Goal: Task Accomplishment & Management: Manage account settings

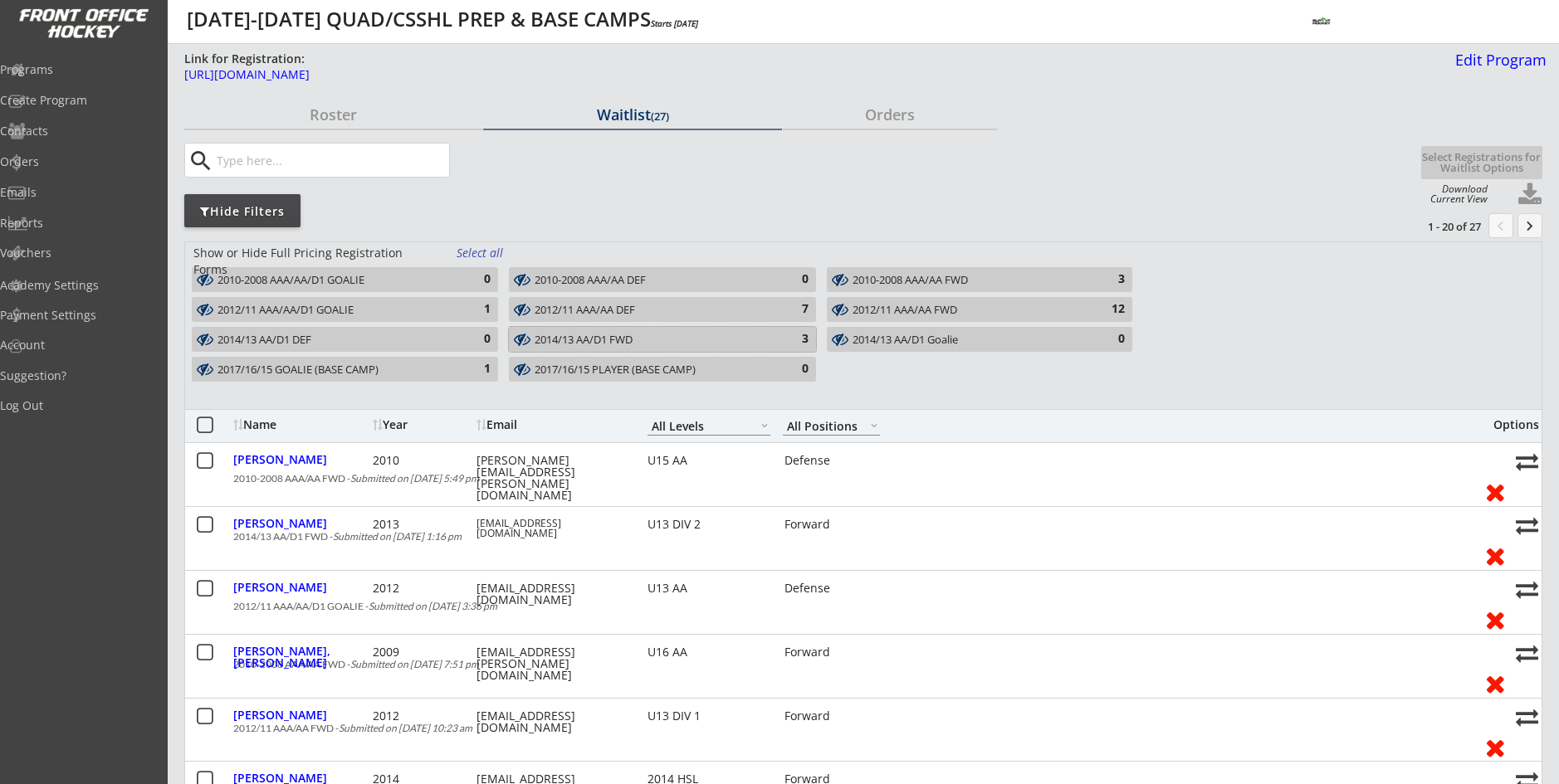
select select ""All Levels""
select select ""All Positions""
click at [471, 250] on div "Select all" at bounding box center [487, 252] width 62 height 16
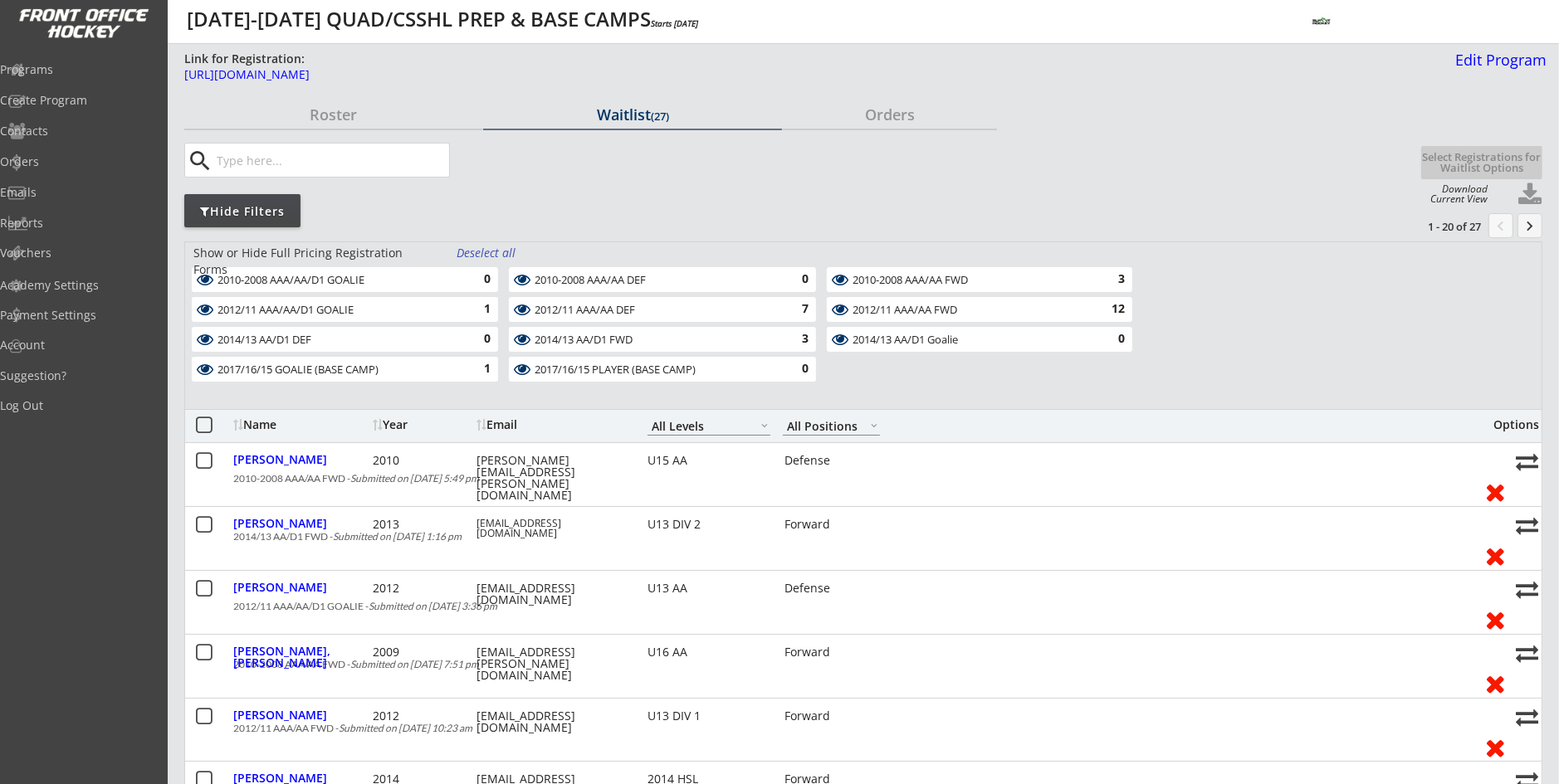
click at [471, 250] on div "Deselect all" at bounding box center [487, 252] width 62 height 16
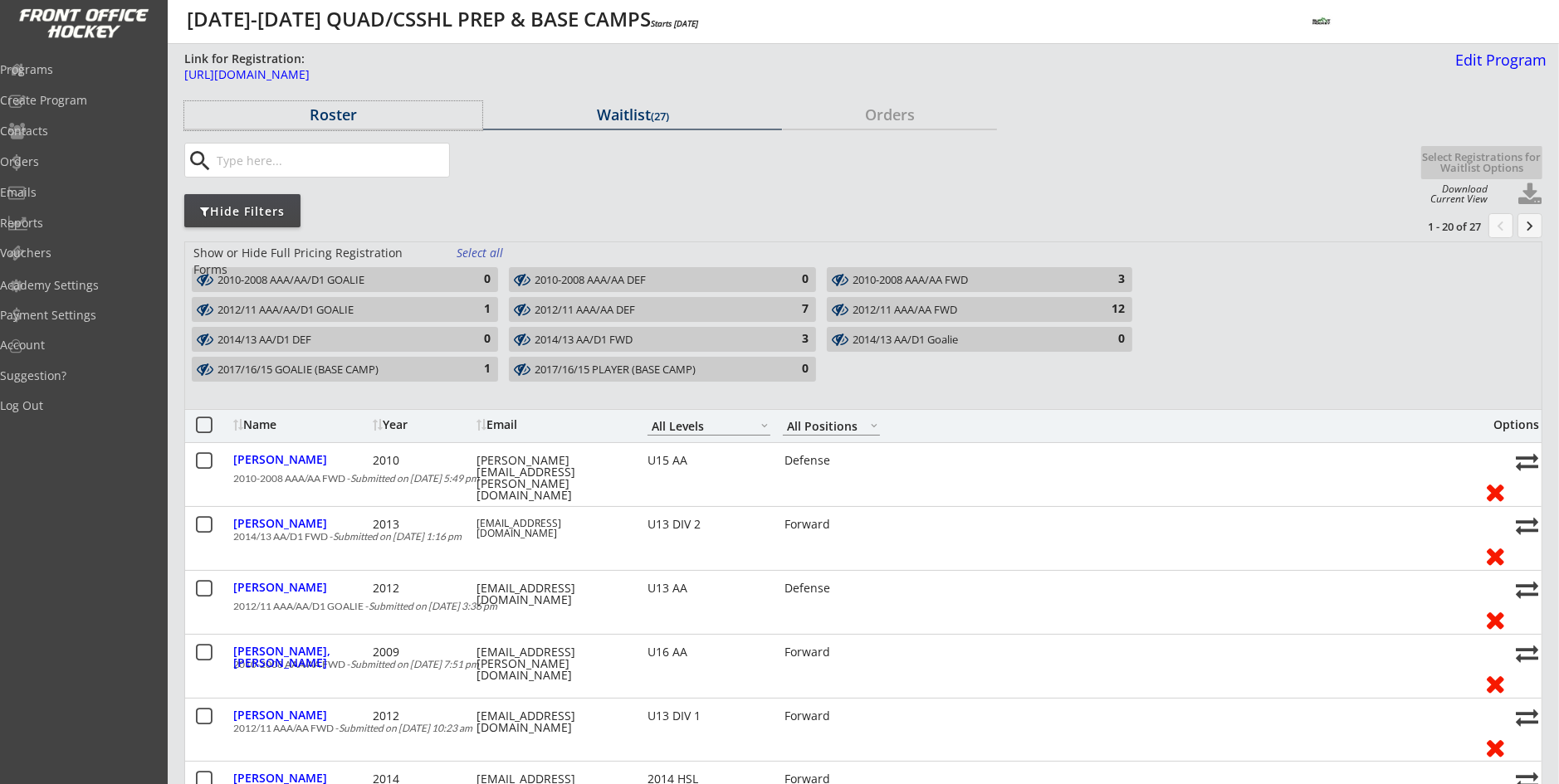
click at [327, 110] on div "Roster" at bounding box center [333, 114] width 298 height 15
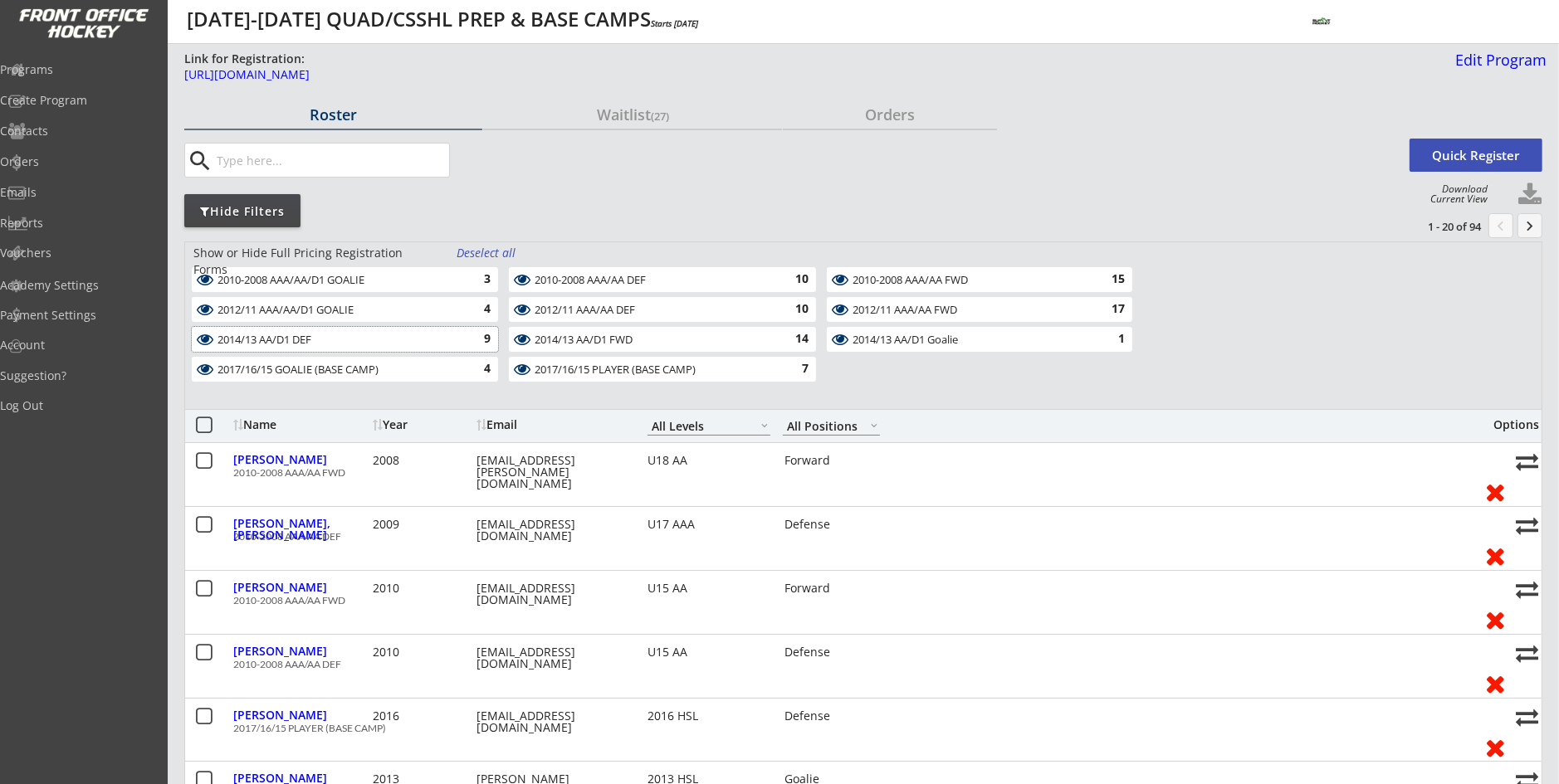
click at [320, 342] on div "2014/13 AA/D1 DEF" at bounding box center [335, 341] width 235 height 14
click at [629, 337] on div "2014/13 AA/D1 FWD" at bounding box center [652, 341] width 235 height 14
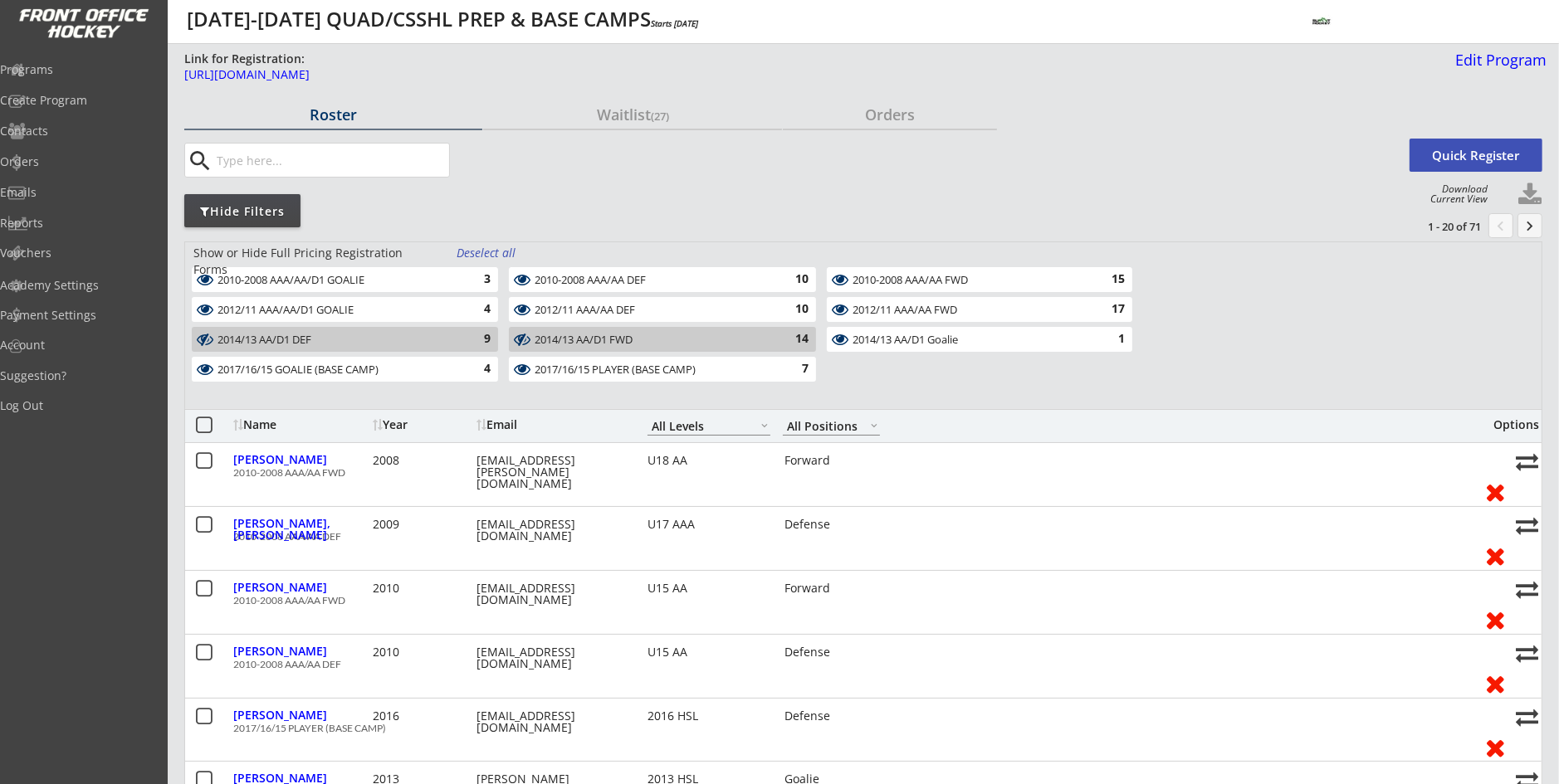
paste input "Lindsay Hollingshead"
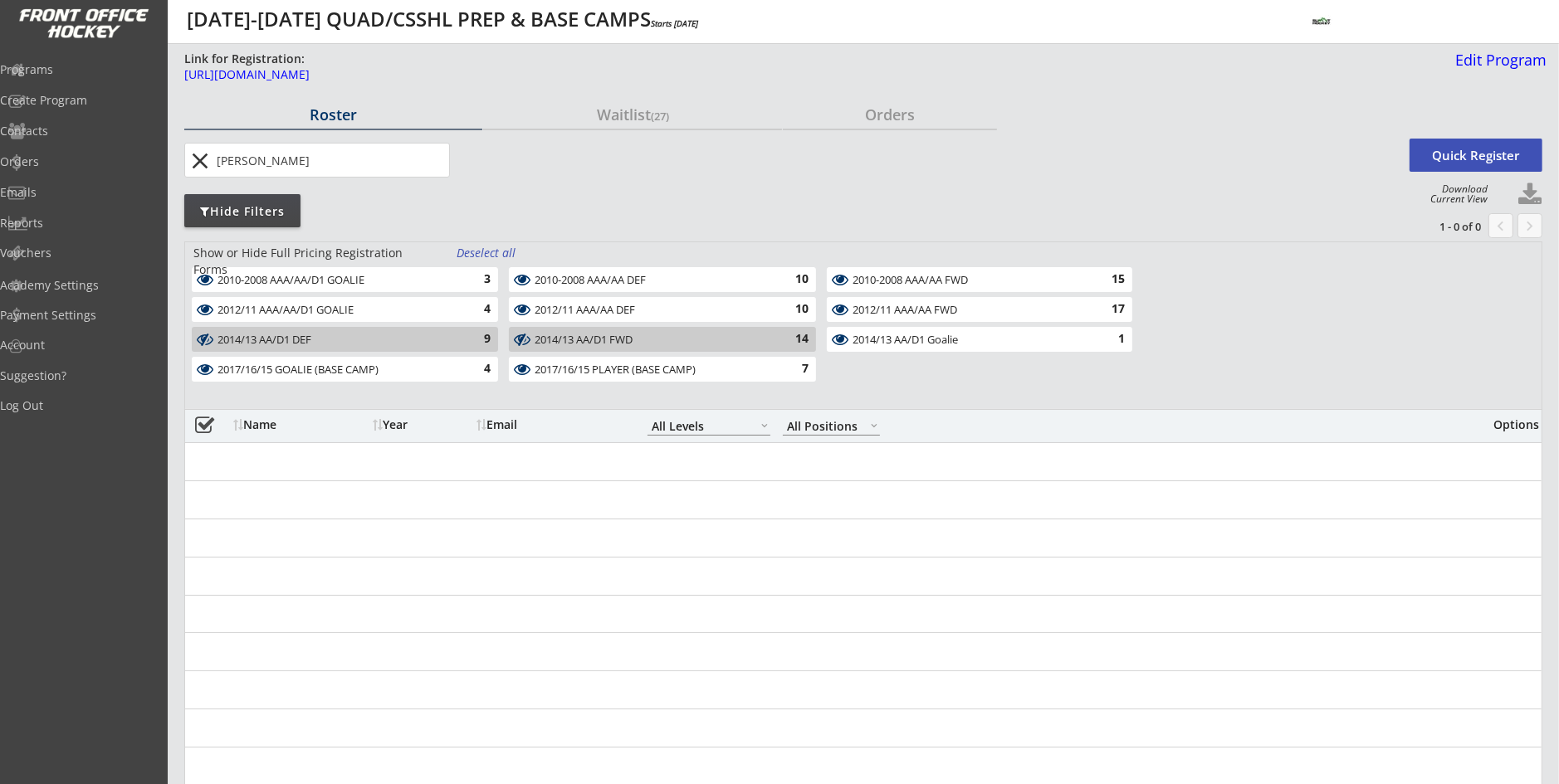
drag, startPoint x: 264, startPoint y: 163, endPoint x: 208, endPoint y: 167, distance: 56.1
click at [208, 167] on div "close" at bounding box center [318, 160] width 262 height 33
type input "[PERSON_NAME]"
click at [62, 160] on div "Orders" at bounding box center [79, 162] width 150 height 12
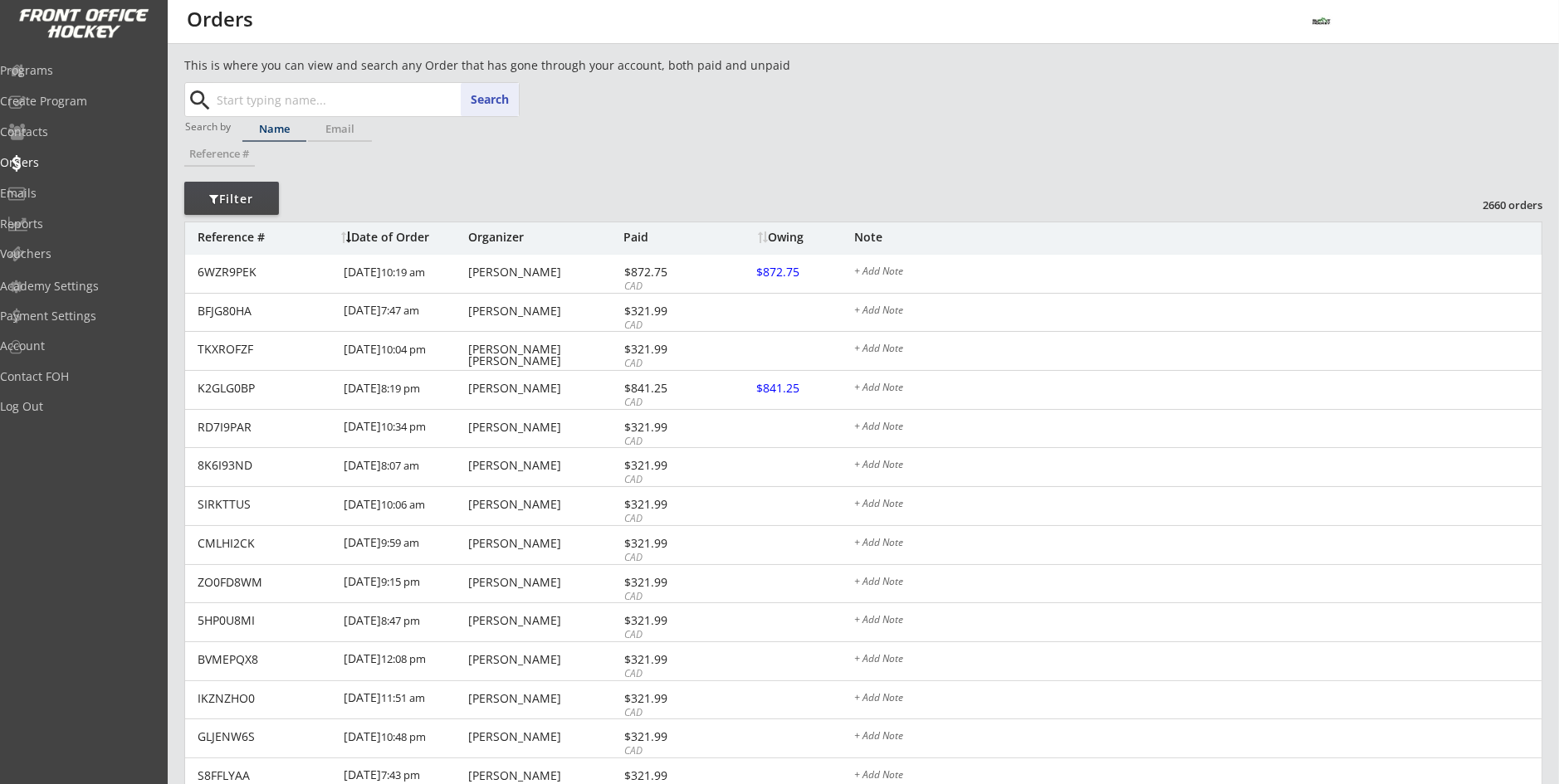
paste input "Lindsay Hollingshead"
click at [297, 129] on p "Lindsay Hollingshead" at bounding box center [366, 133] width 304 height 21
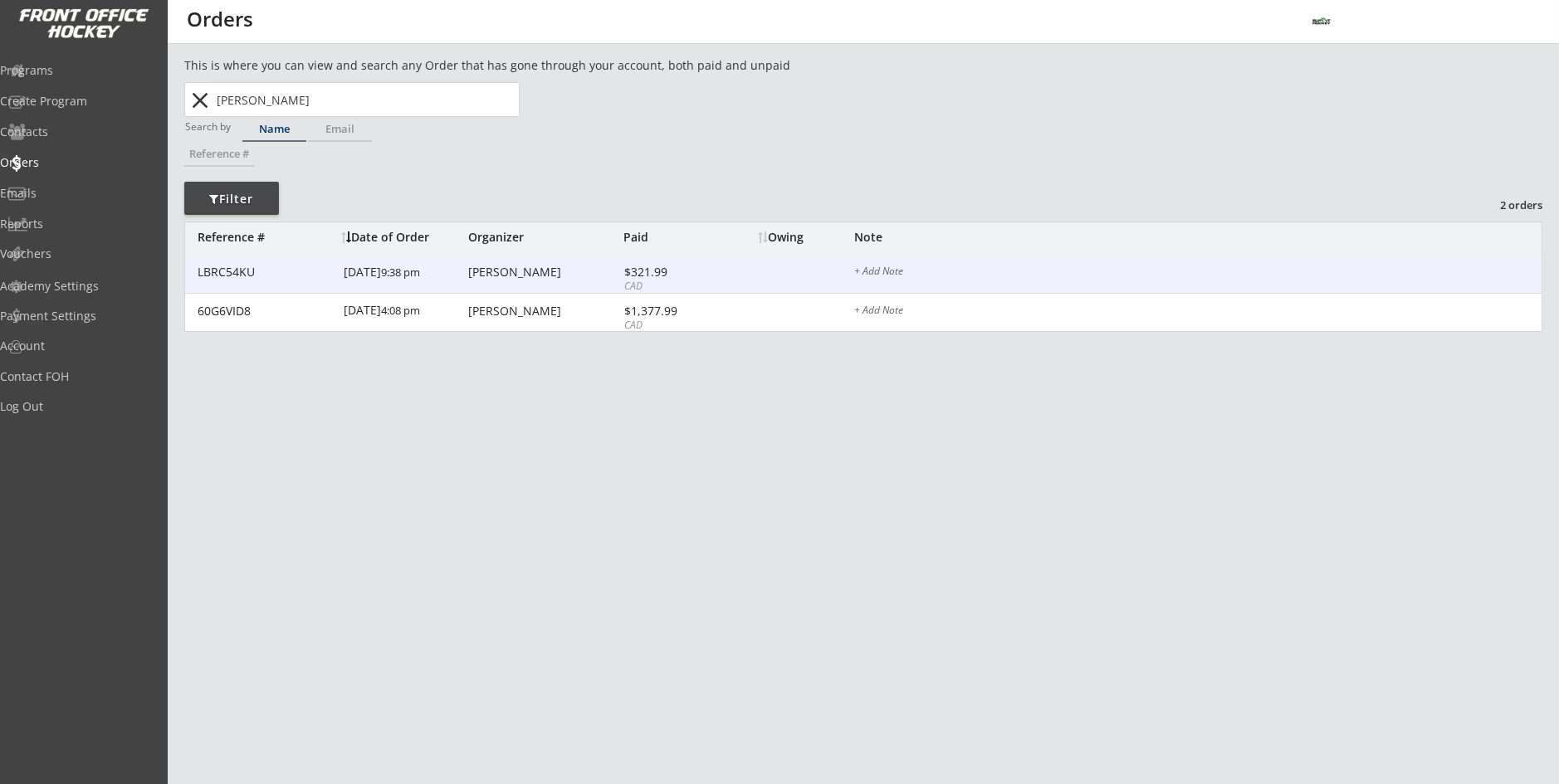
type input "Lindsay Hollingshead"
click at [499, 276] on div "Lindsay Hollingshead" at bounding box center [544, 272] width 151 height 12
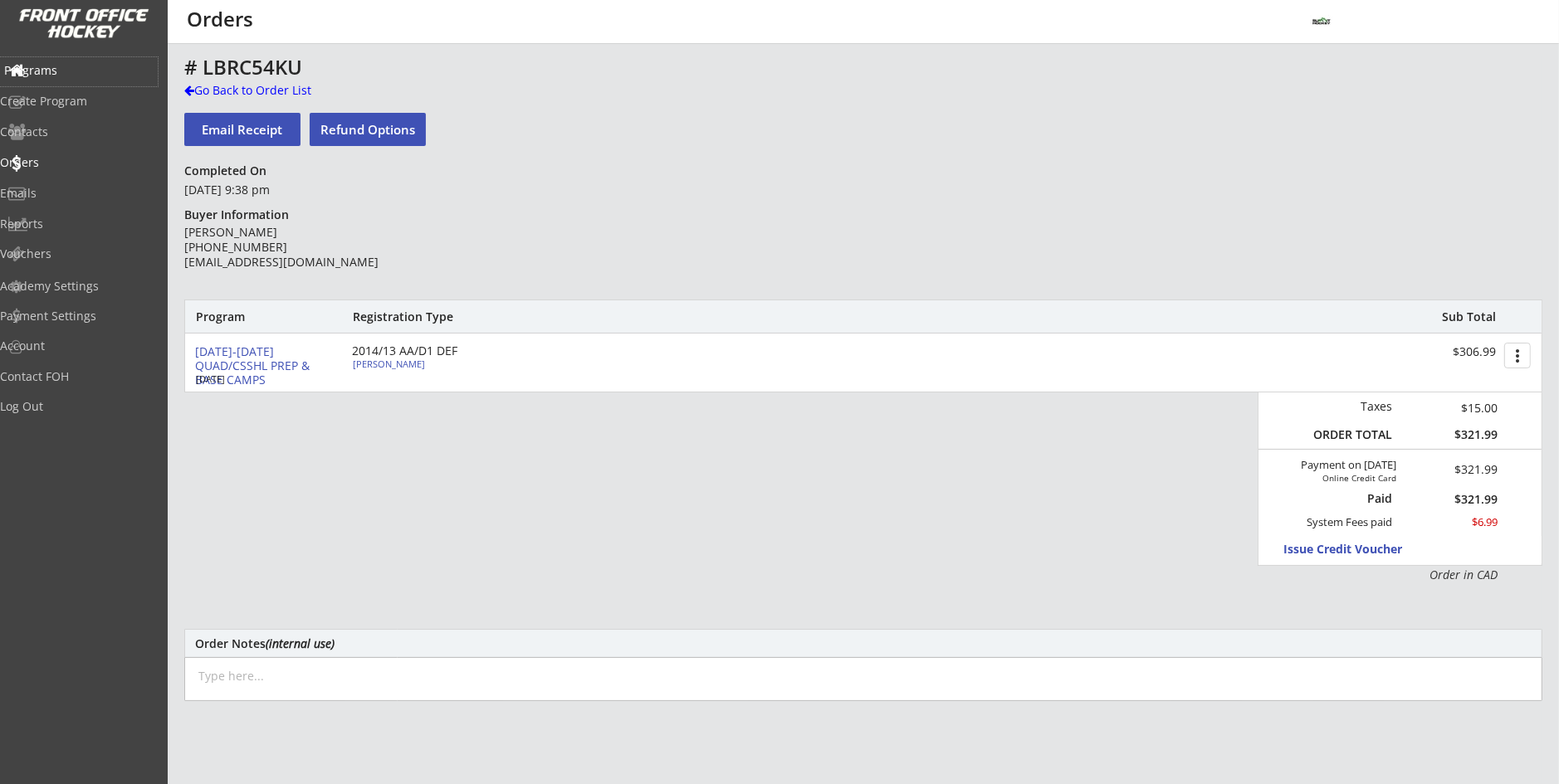
click at [84, 79] on div "Programs" at bounding box center [79, 72] width 158 height 29
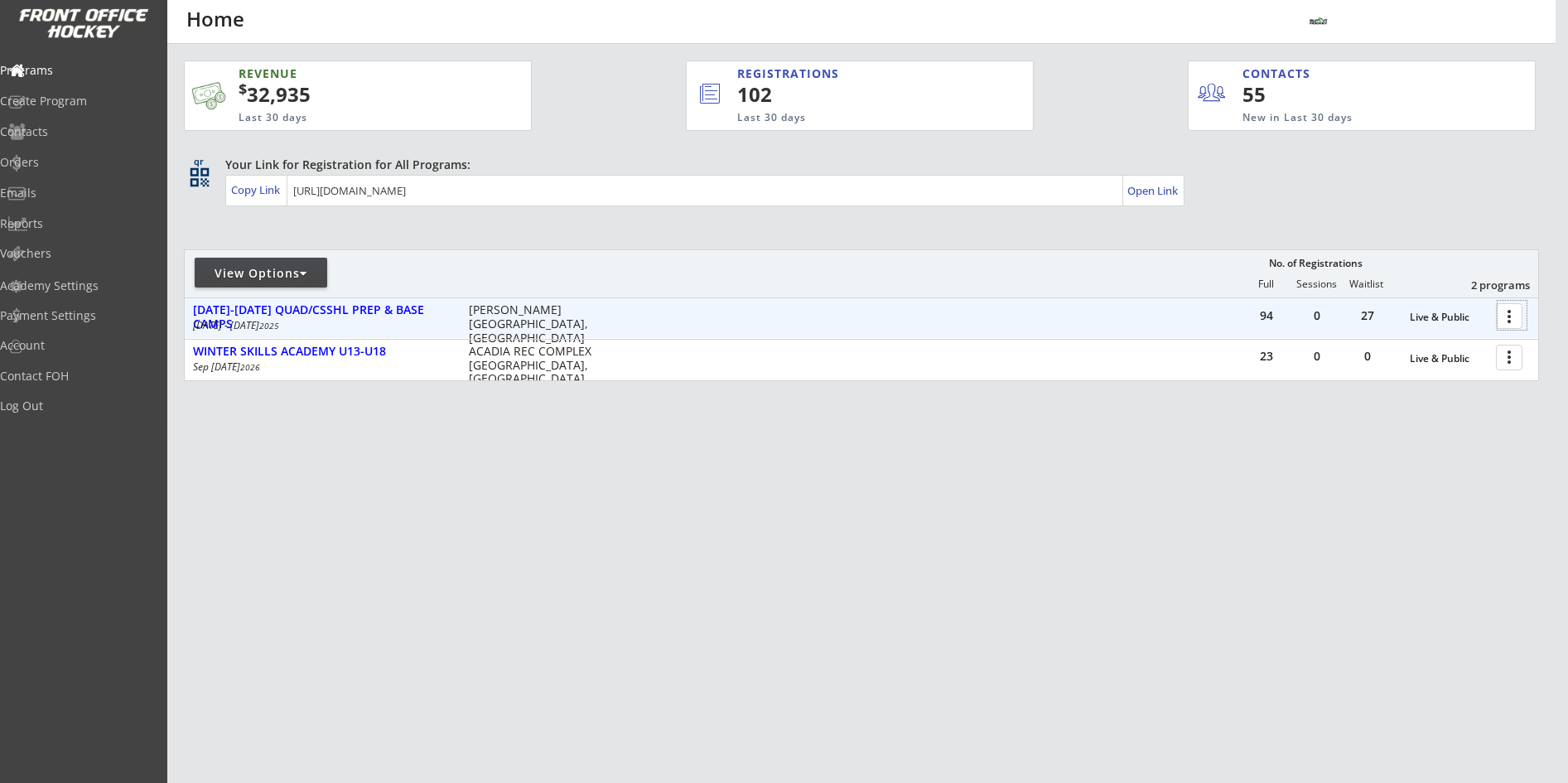
click at [1508, 315] on div at bounding box center [1512, 315] width 29 height 29
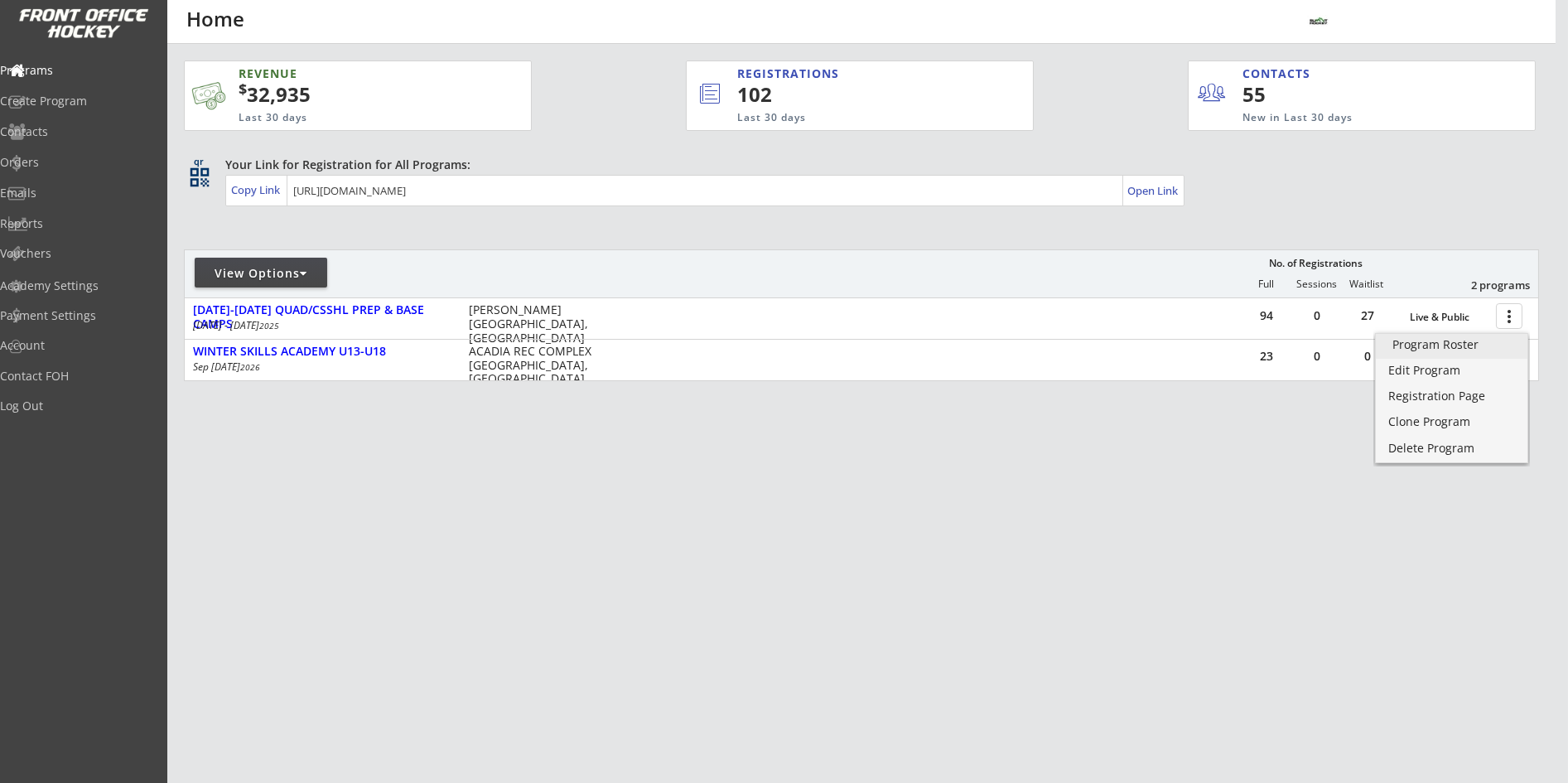
click at [1438, 339] on div "Program Roster" at bounding box center [1452, 345] width 119 height 12
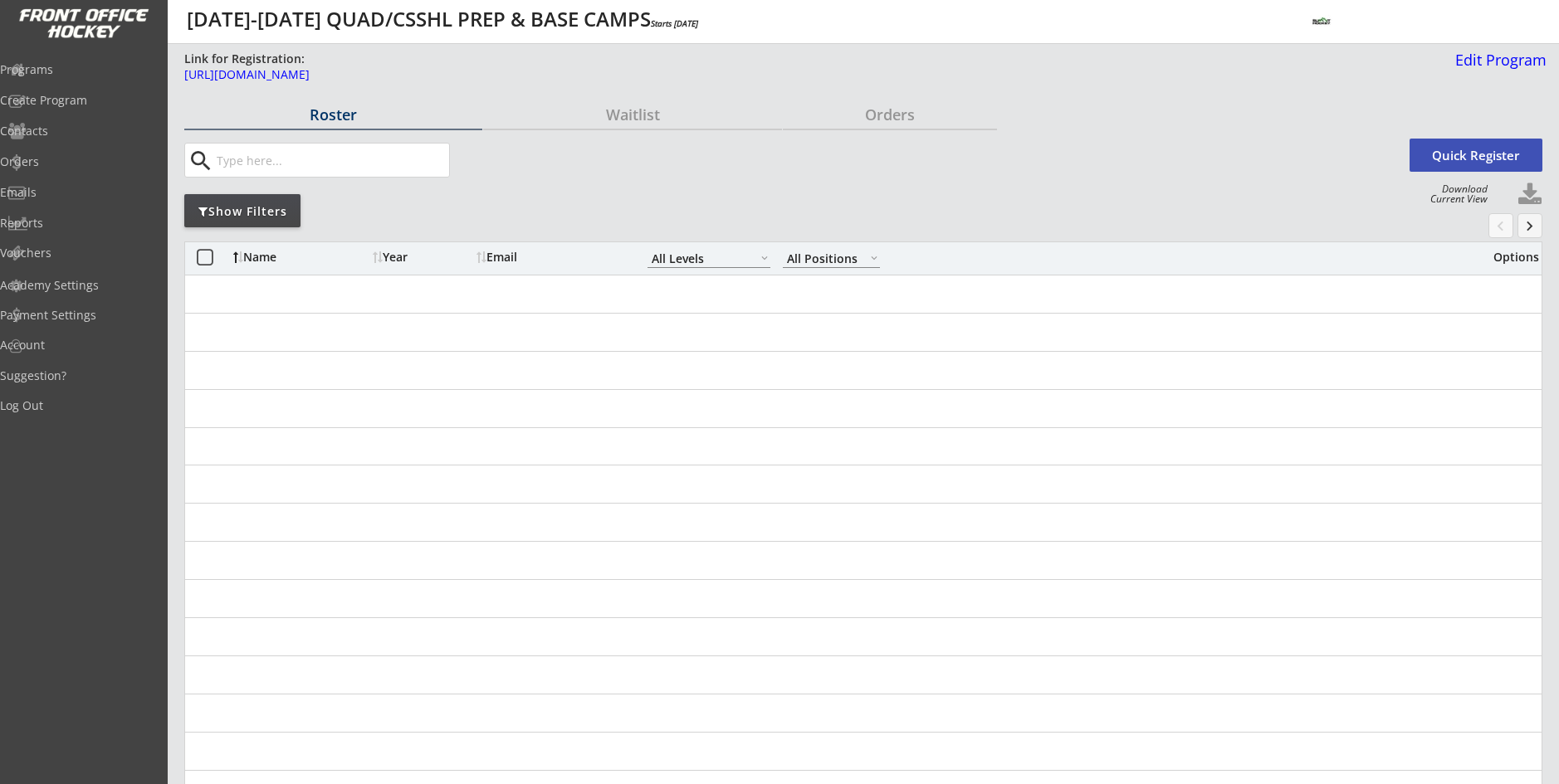
select select ""All Levels""
select select ""All Positions""
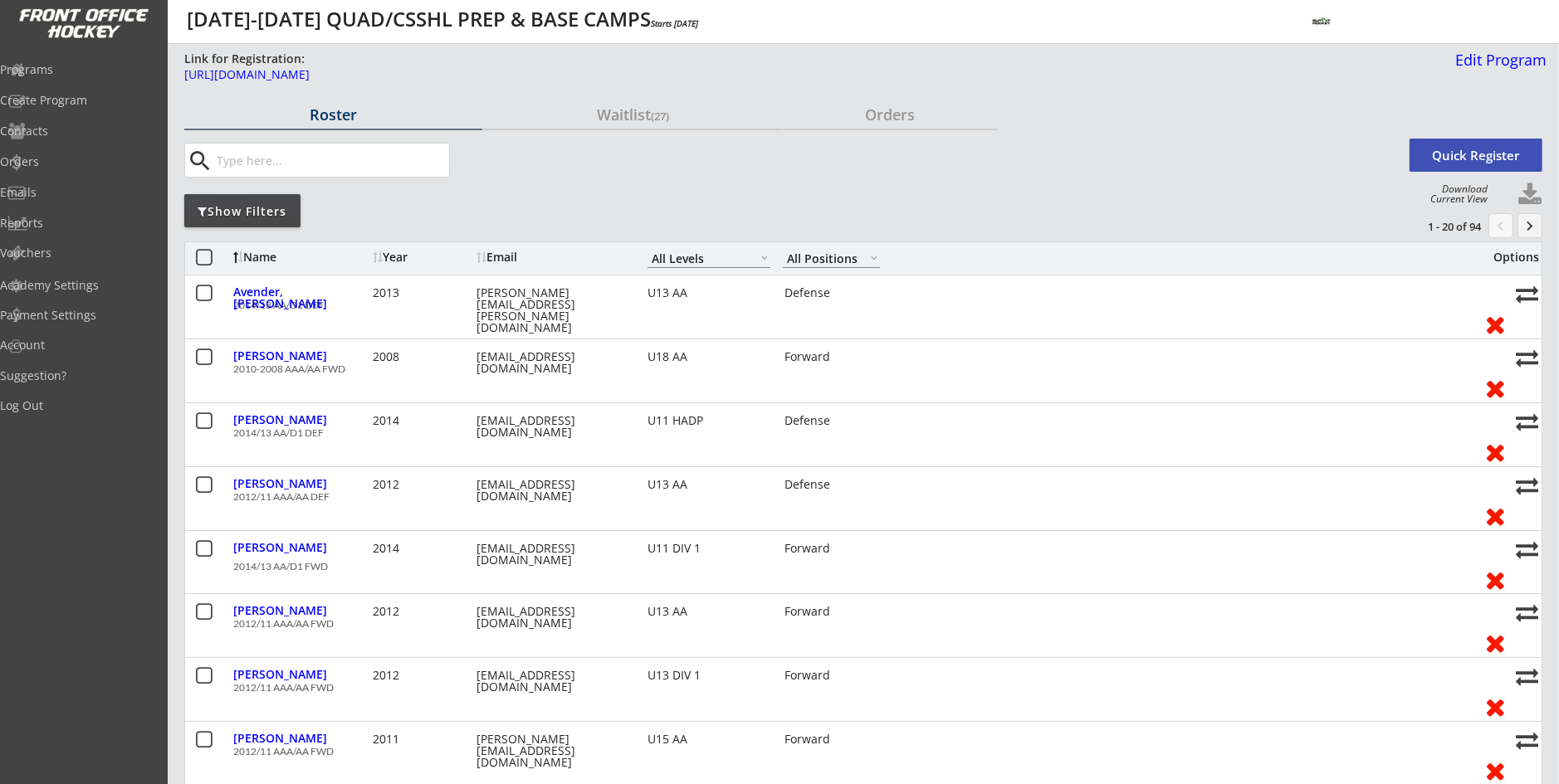
click at [283, 204] on div "Show Filters" at bounding box center [242, 211] width 116 height 16
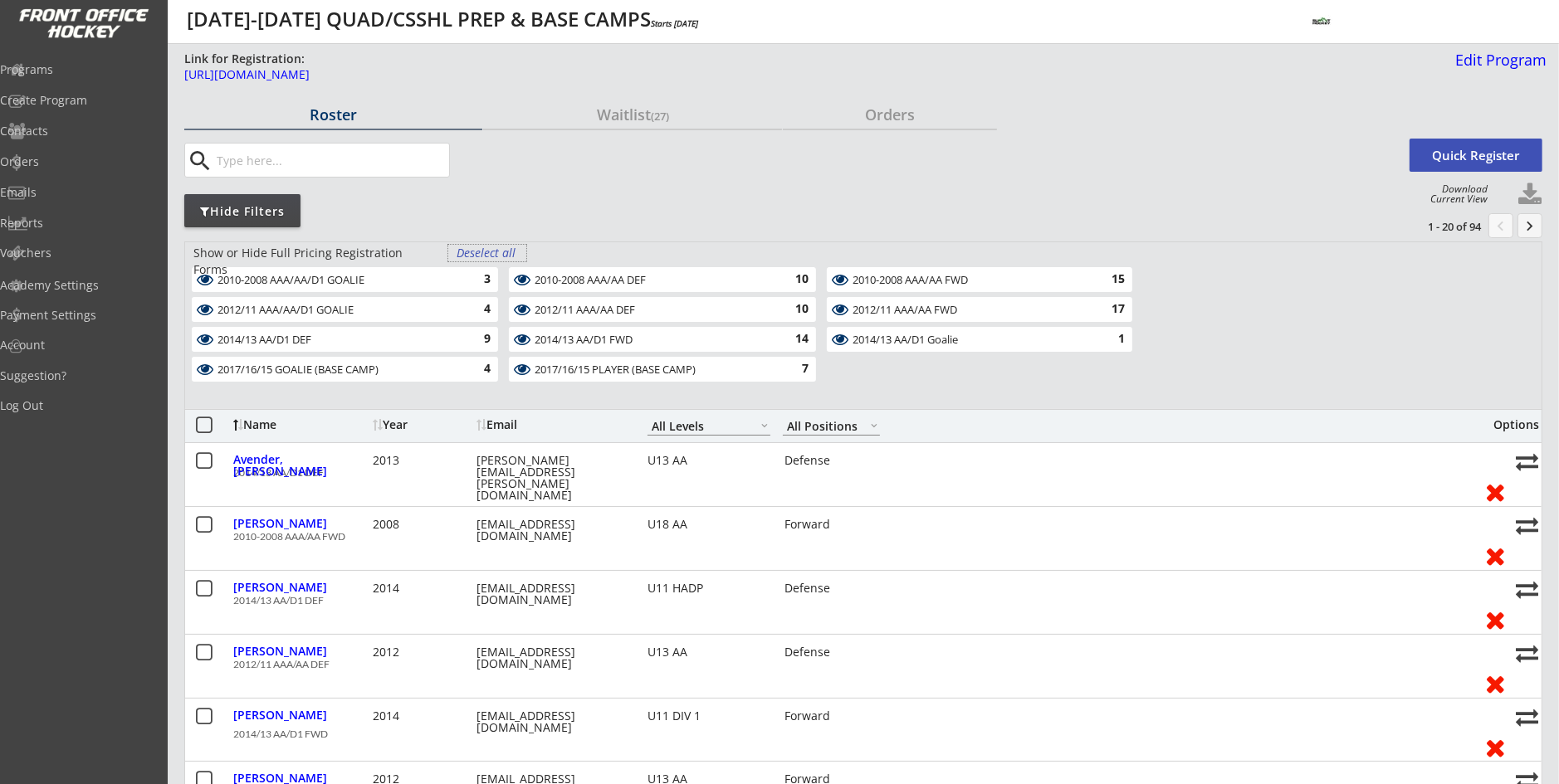
click at [472, 250] on div "Deselect all" at bounding box center [487, 252] width 62 height 16
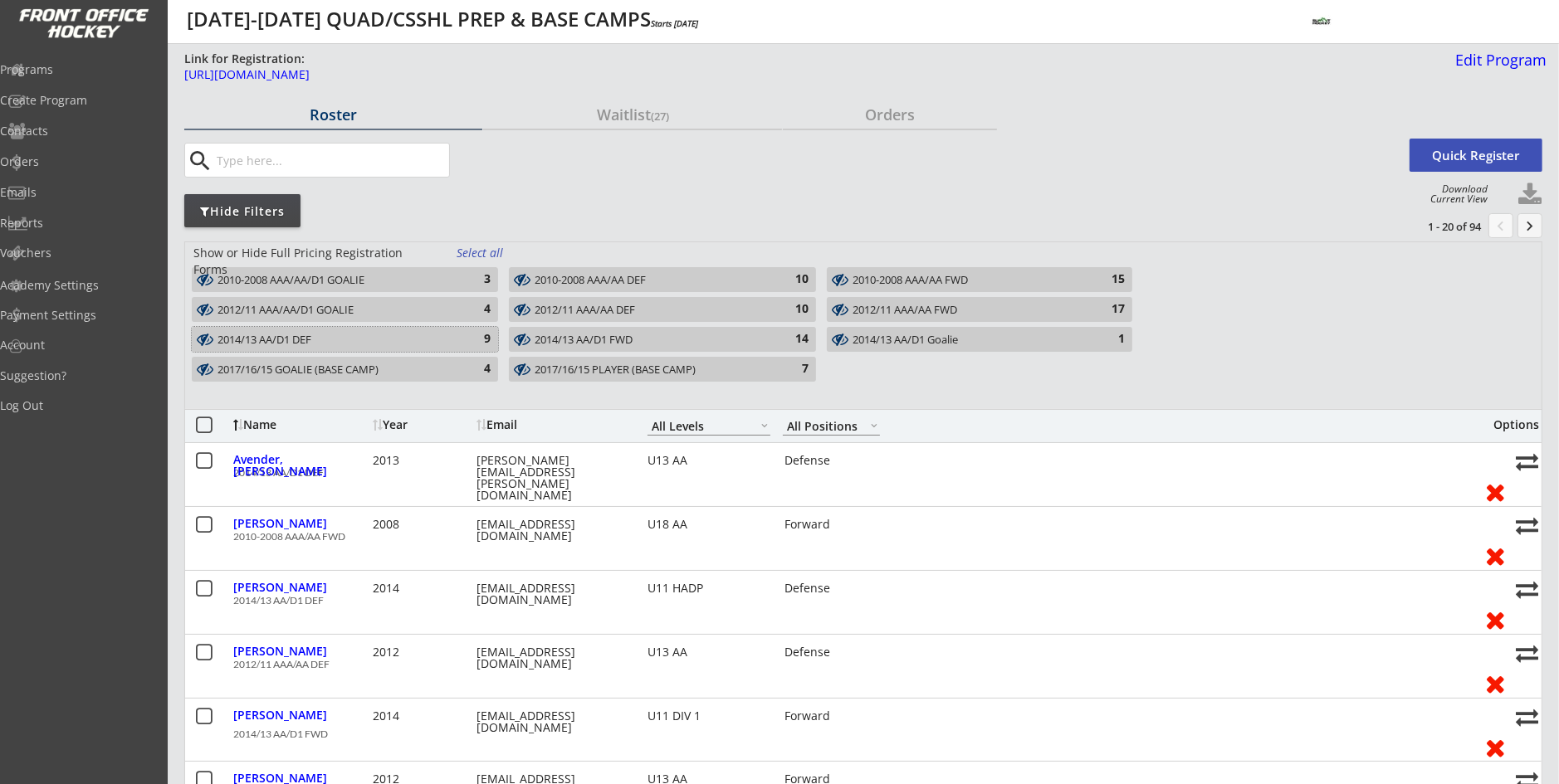
click at [441, 346] on div "2014/13 AA/D1 DEF" at bounding box center [335, 341] width 235 height 14
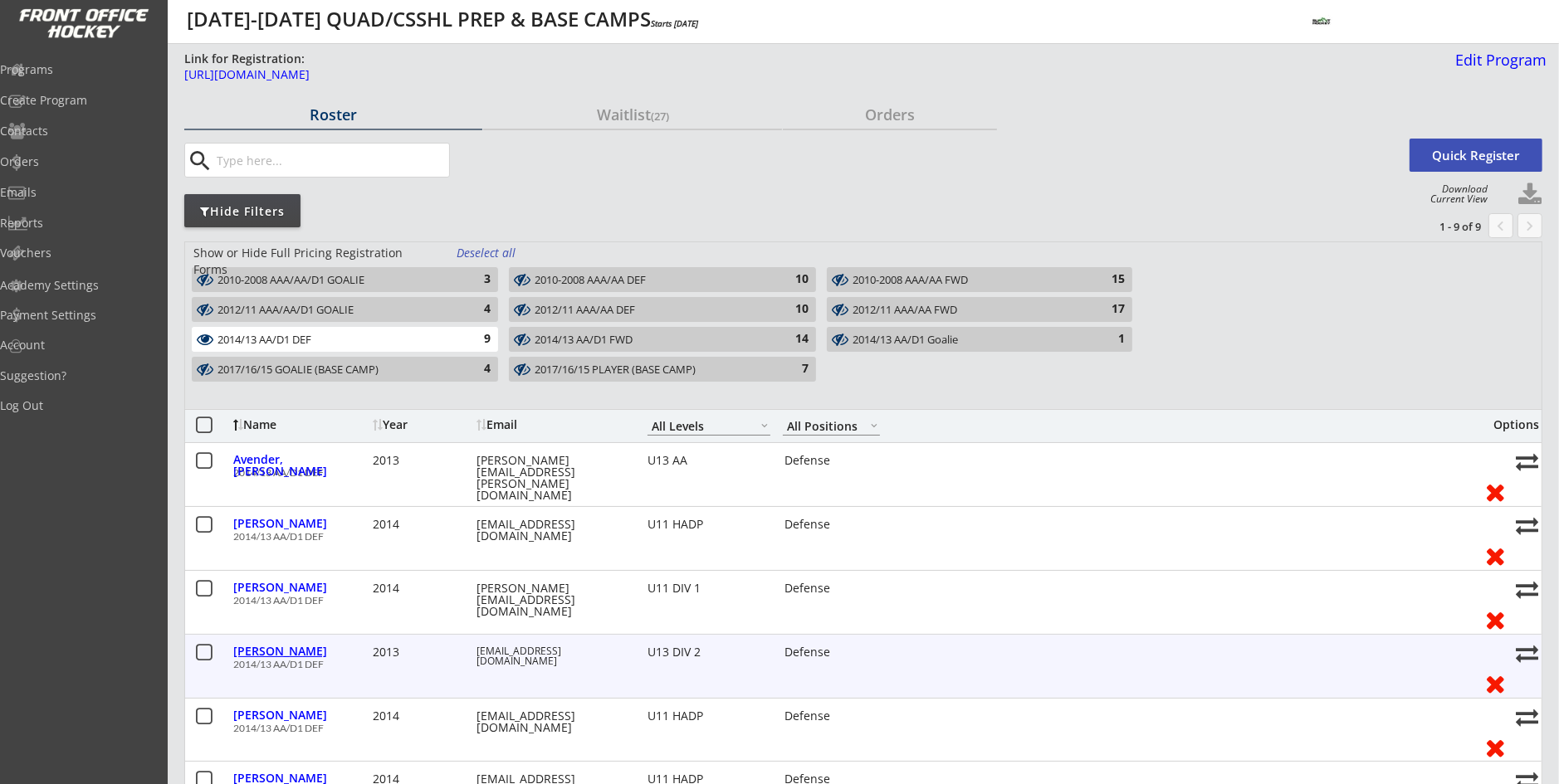
click at [241, 648] on div "[PERSON_NAME]" at bounding box center [300, 651] width 135 height 12
select select ""Defense""
select select ""U13 DIV 2""
select select ""AS""
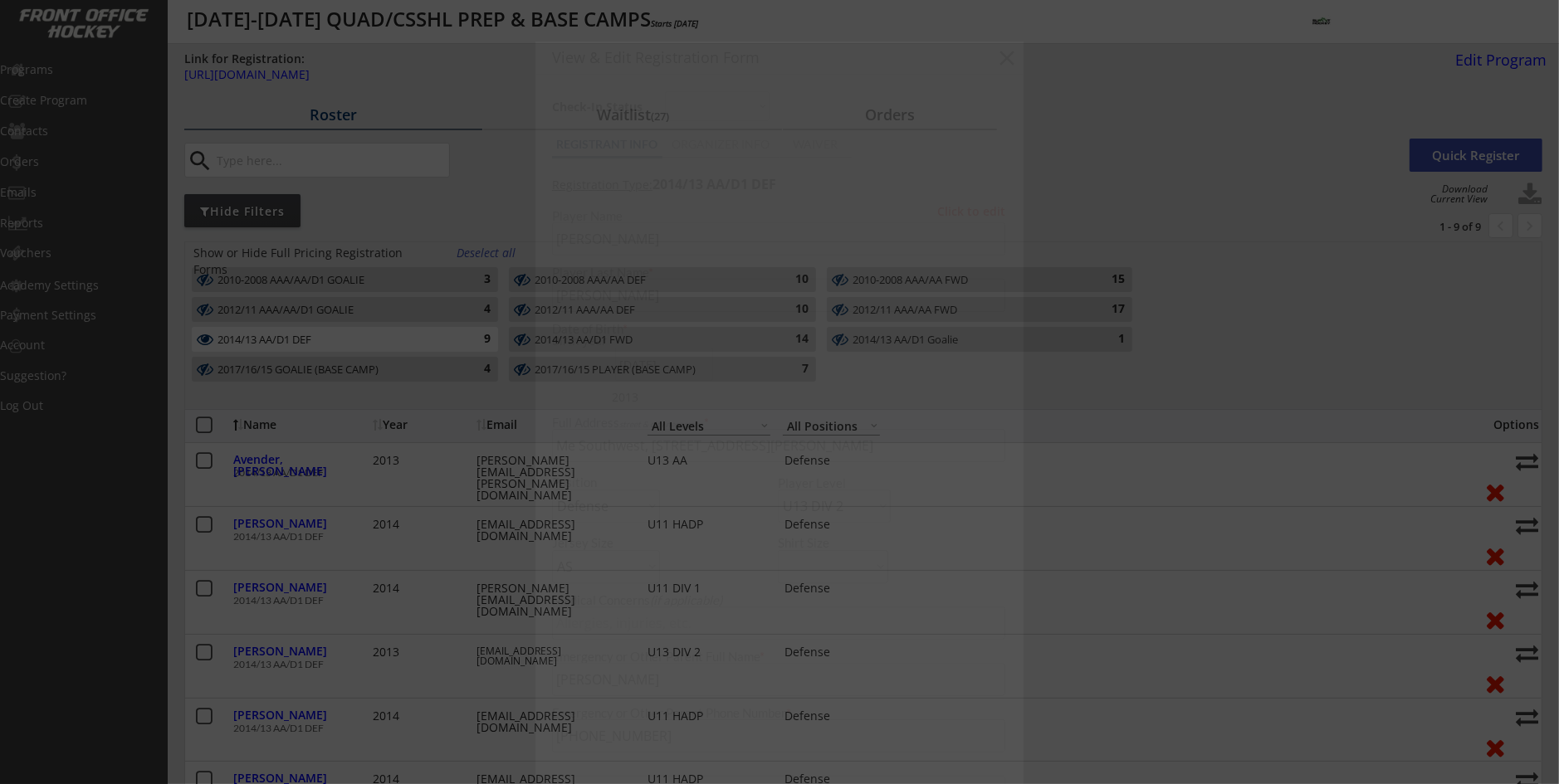
type input "[DEMOGRAPHIC_DATA]"
type input "Glenlake 2 Blue"
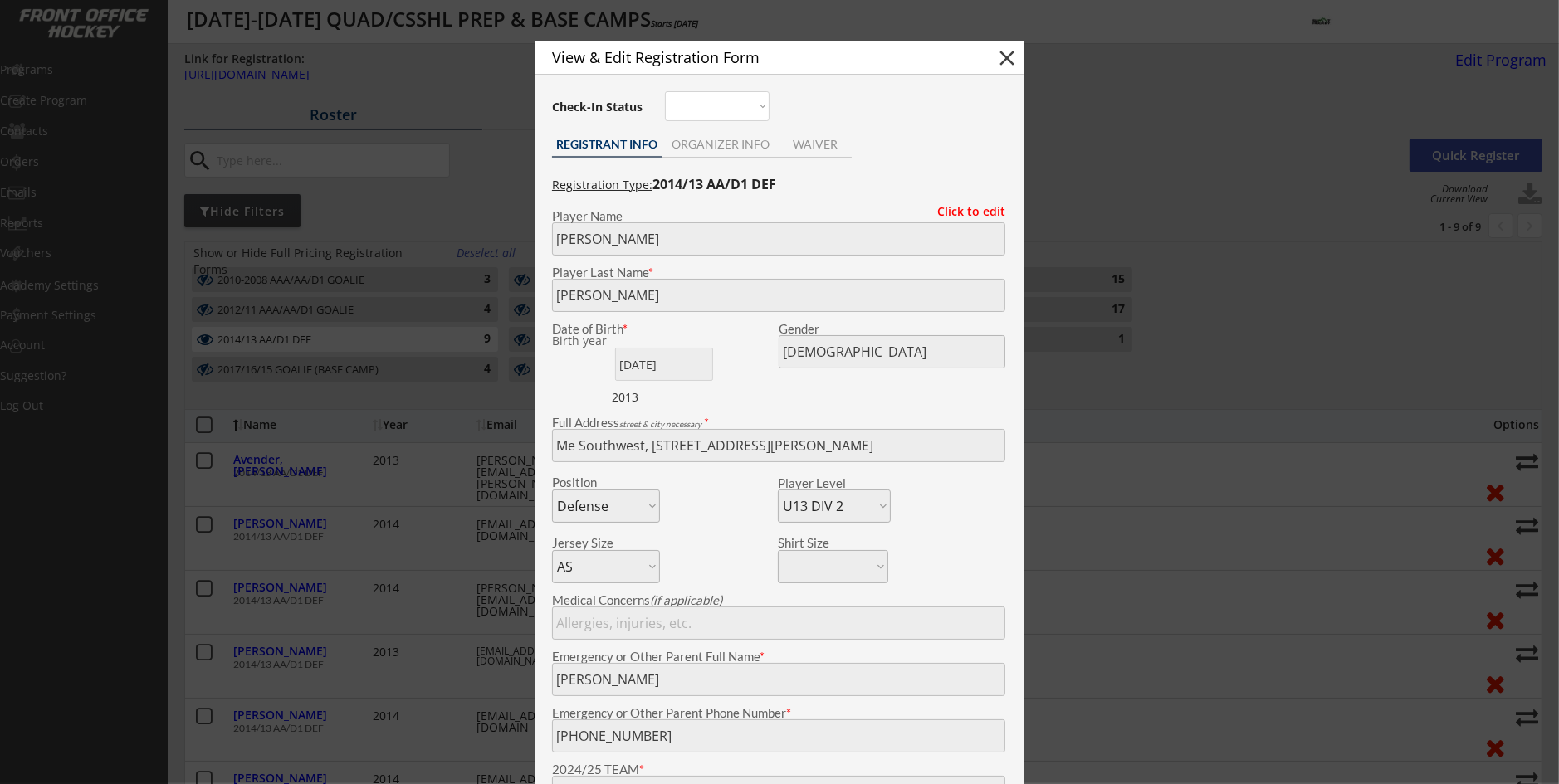
click at [310, 588] on div at bounding box center [779, 392] width 1559 height 784
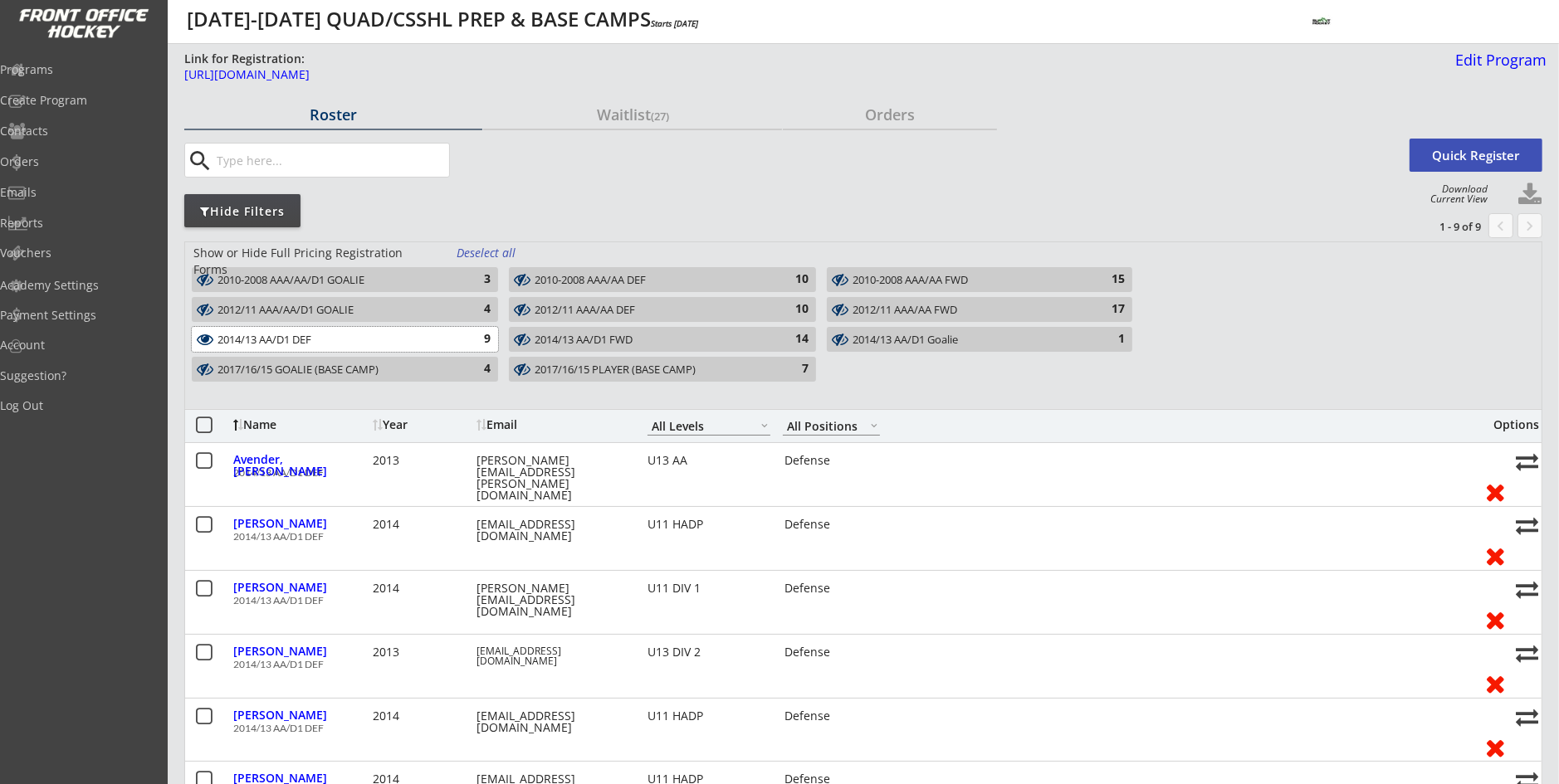
click at [289, 341] on div "2014/13 AA/D1 DEF" at bounding box center [335, 341] width 235 height 14
click at [68, 168] on div "Orders" at bounding box center [79, 162] width 150 height 12
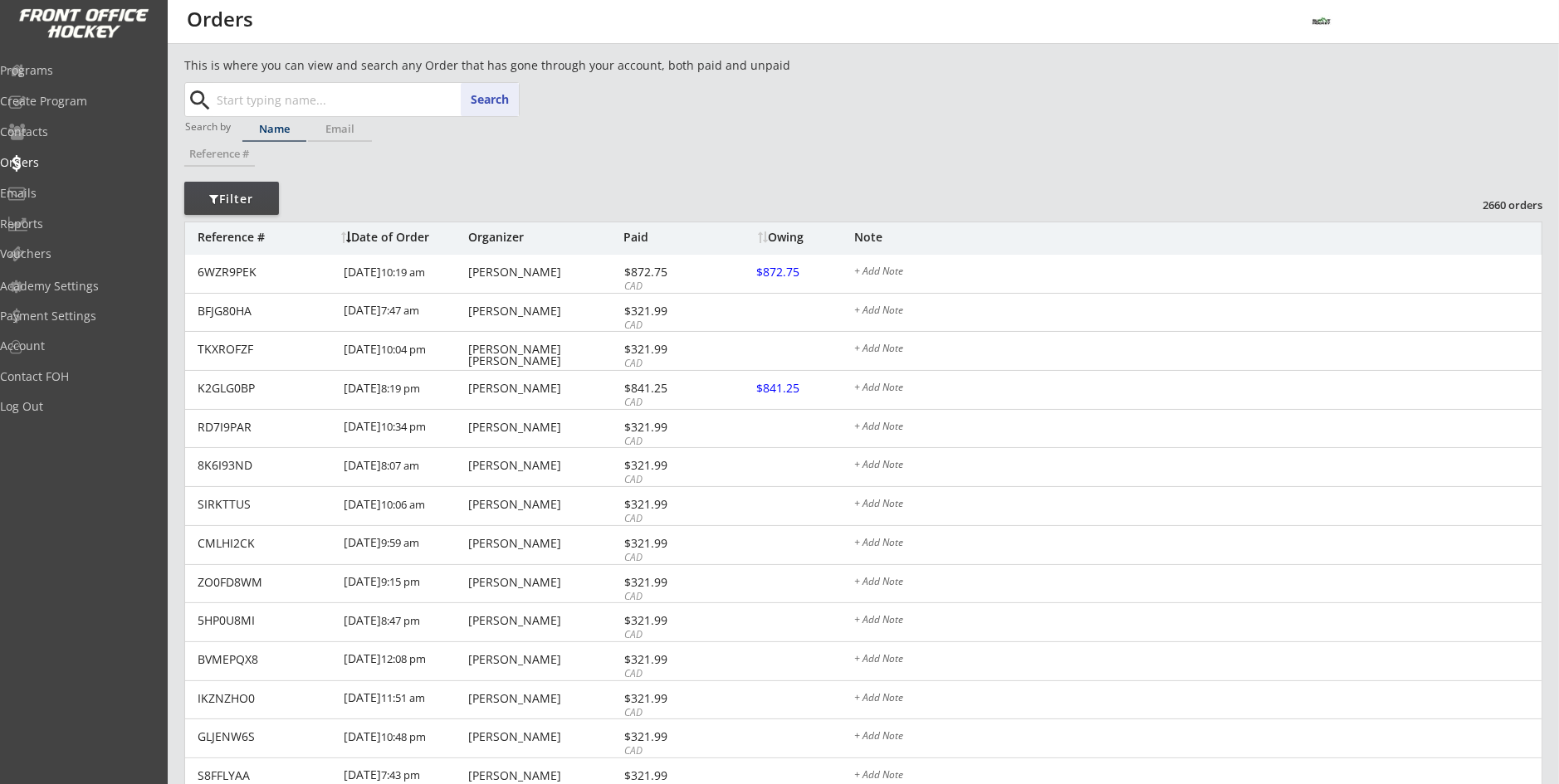
paste input "Lindsay Hollingshead"
click at [365, 128] on p "Lindsay Hollingshead" at bounding box center [366, 133] width 304 height 21
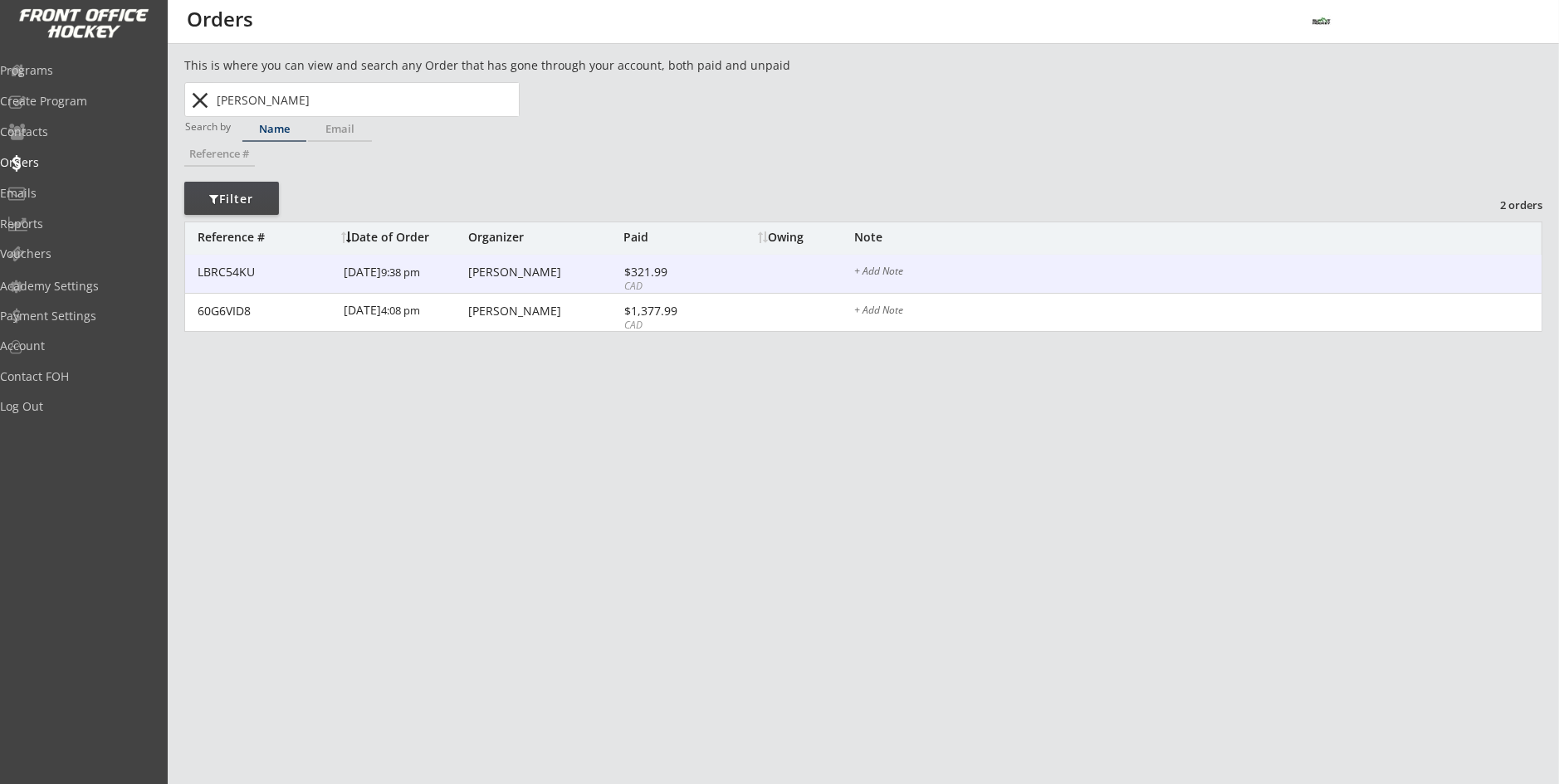
type input "Lindsay Hollingshead"
click at [381, 278] on font "9:38 pm" at bounding box center [401, 271] width 39 height 15
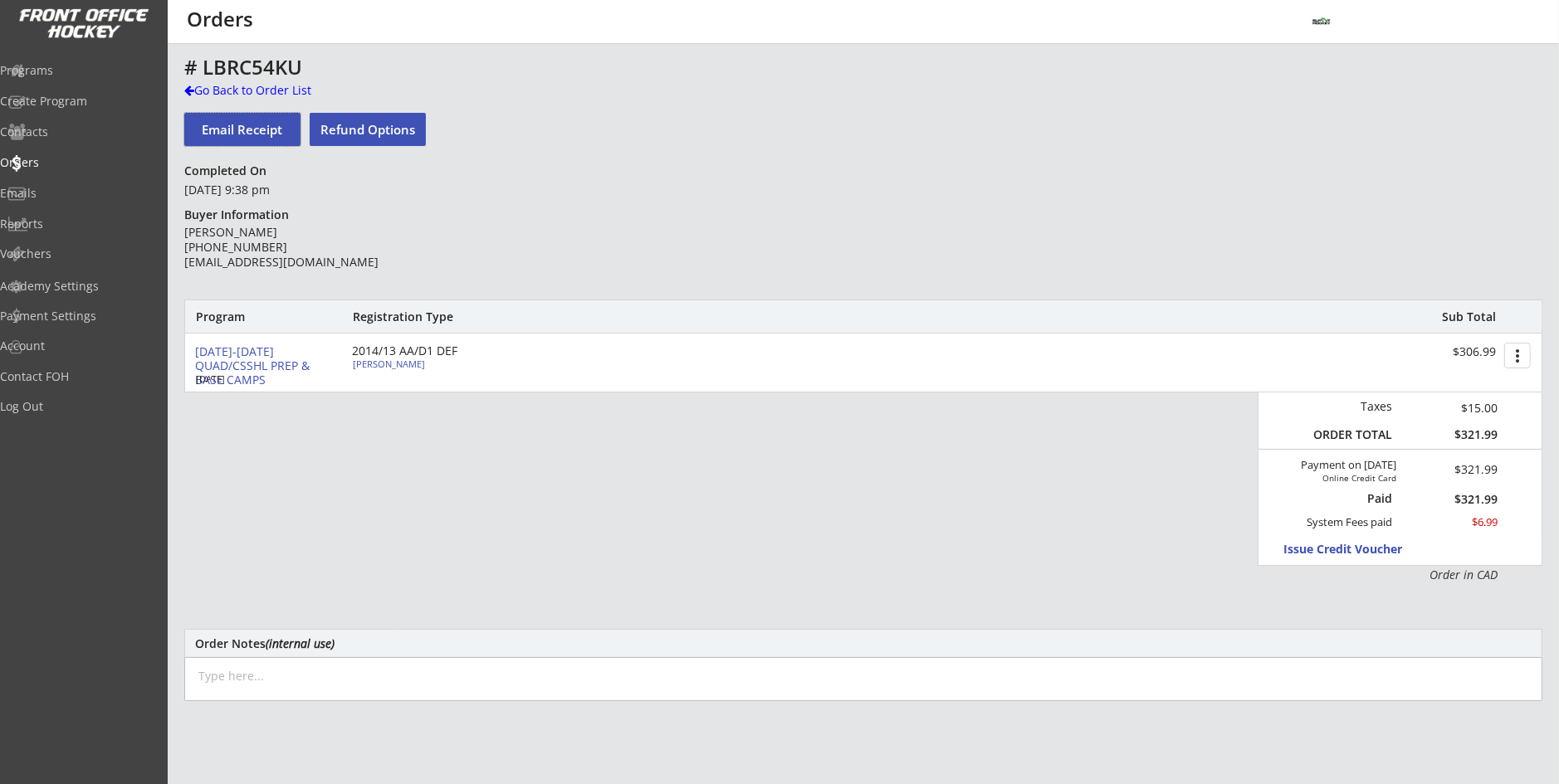
click at [246, 133] on button "Email Receipt" at bounding box center [242, 129] width 116 height 33
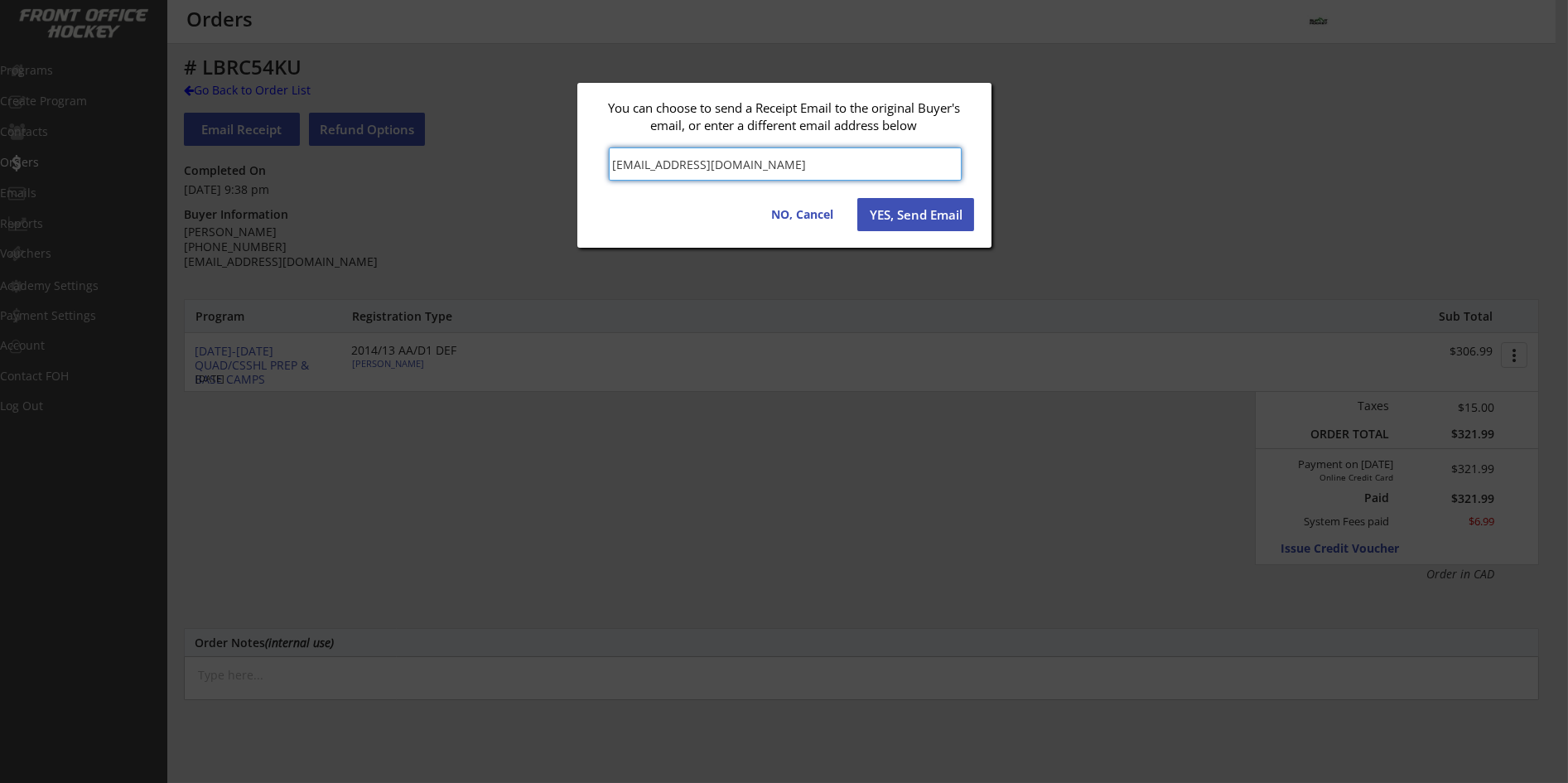
click at [910, 221] on button "YES, Send Email" at bounding box center [916, 215] width 117 height 33
